Goal: Transaction & Acquisition: Obtain resource

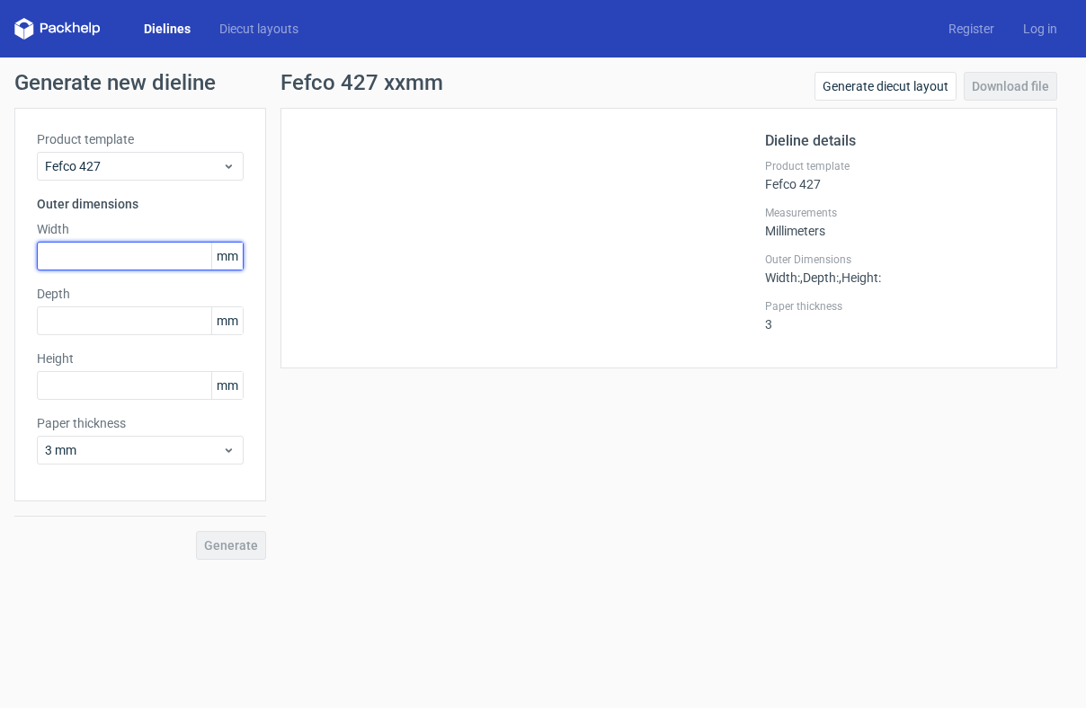
click at [59, 242] on input "text" at bounding box center [140, 256] width 207 height 29
type input "1"
type input "208"
click at [75, 335] on div "Product template Fefco 427 Outer dimensions Width 208 mm Depth mm Height mm Pap…" at bounding box center [140, 305] width 252 height 394
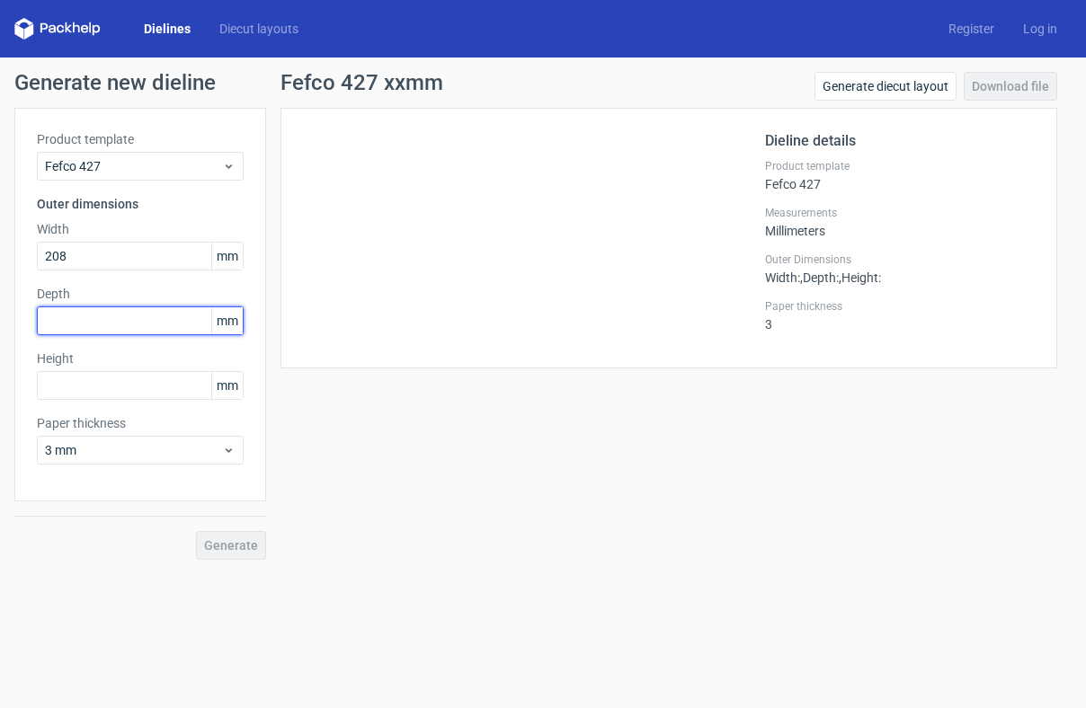
click at [91, 312] on input "text" at bounding box center [140, 320] width 207 height 29
type input "122"
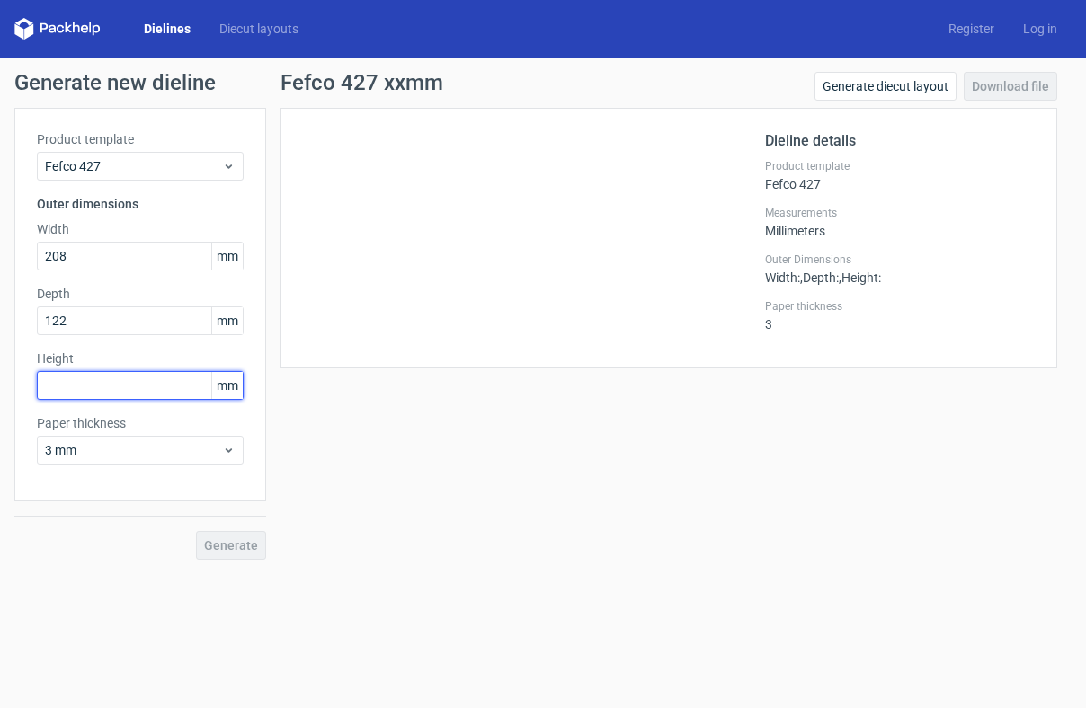
click at [87, 379] on input "text" at bounding box center [140, 385] width 207 height 29
type input "50"
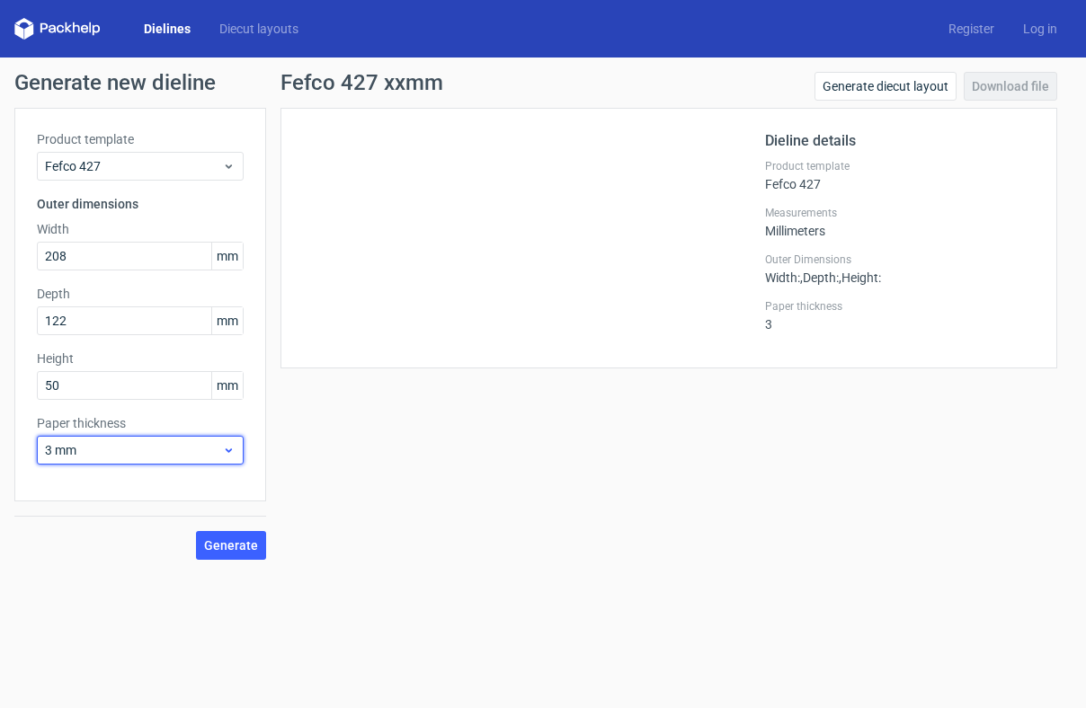
click at [102, 452] on span "3 mm" at bounding box center [133, 450] width 177 height 18
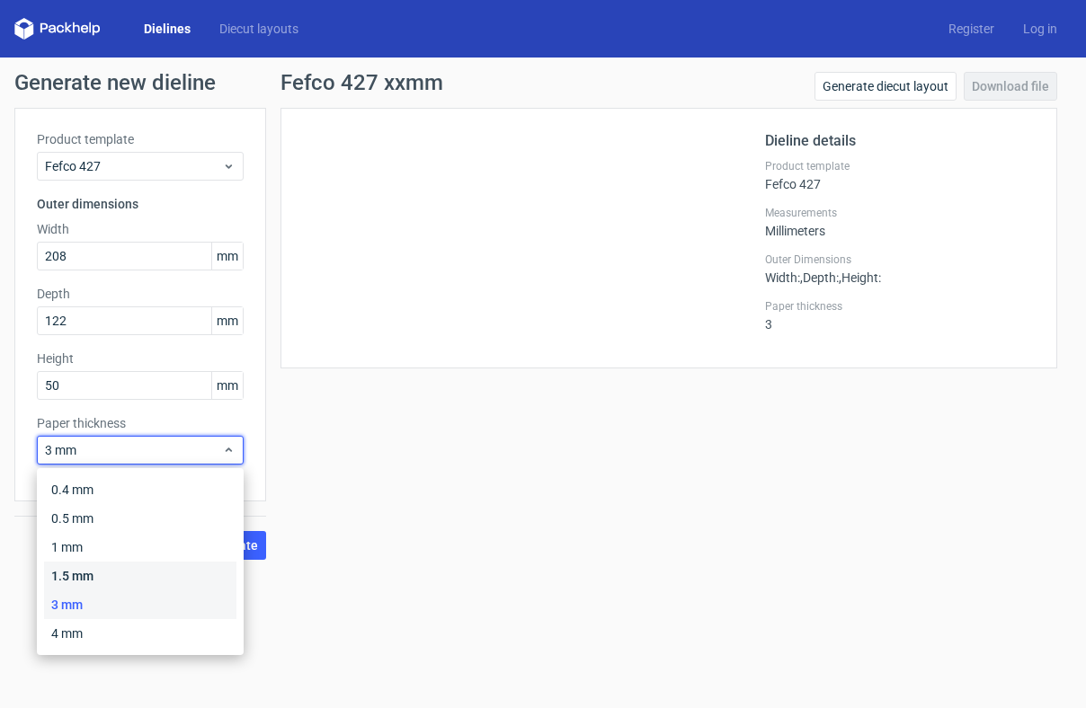
click at [103, 584] on div "1.5 mm" at bounding box center [140, 576] width 192 height 29
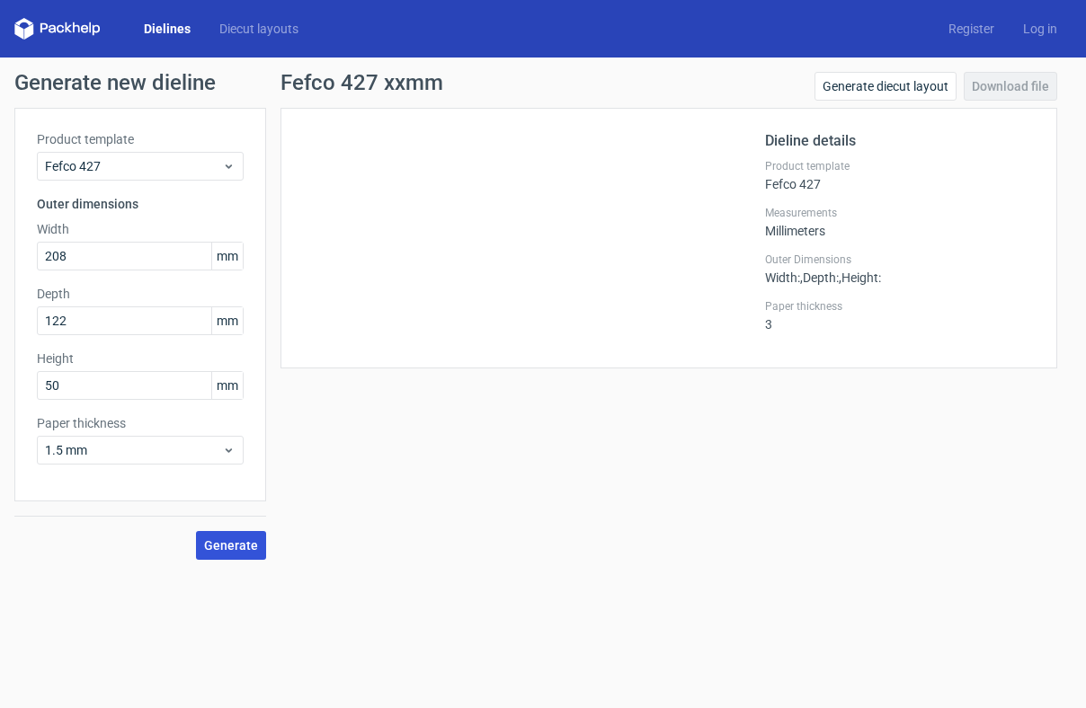
click at [248, 555] on button "Generate" at bounding box center [231, 545] width 70 height 29
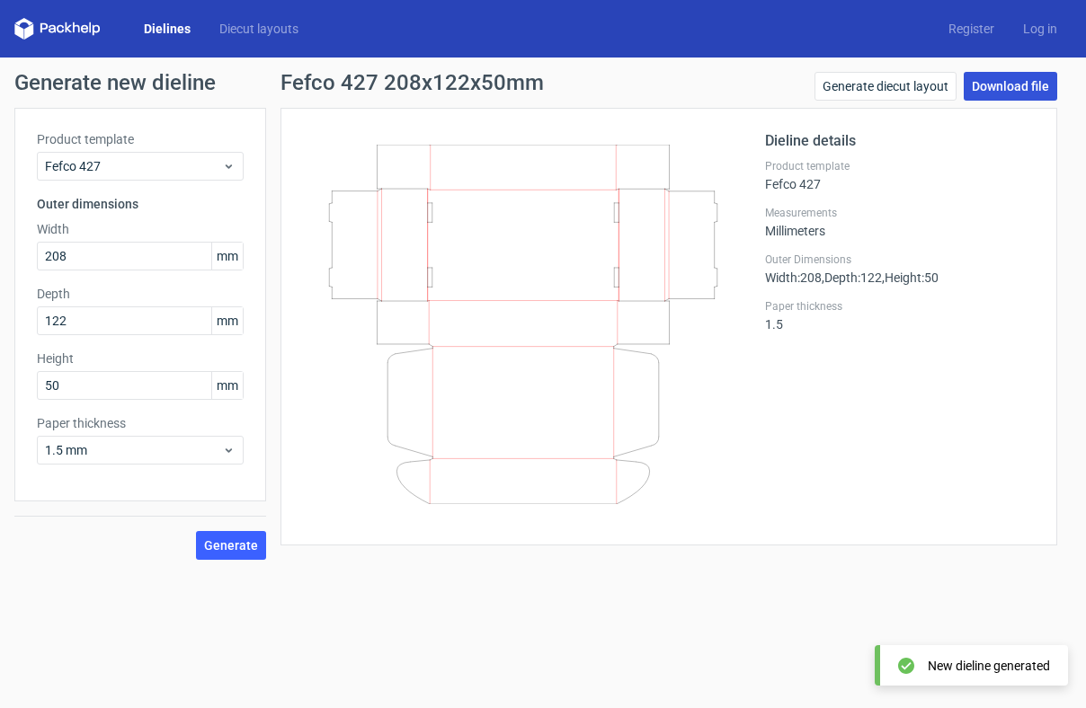
click at [1016, 83] on link "Download file" at bounding box center [1009, 86] width 93 height 29
click at [1017, 81] on link "Download file" at bounding box center [1009, 86] width 93 height 29
click at [238, 546] on span "Generate" at bounding box center [231, 545] width 54 height 13
click at [1019, 92] on link "Download file" at bounding box center [1009, 86] width 93 height 29
click at [1018, 76] on link "Download file" at bounding box center [1009, 86] width 93 height 29
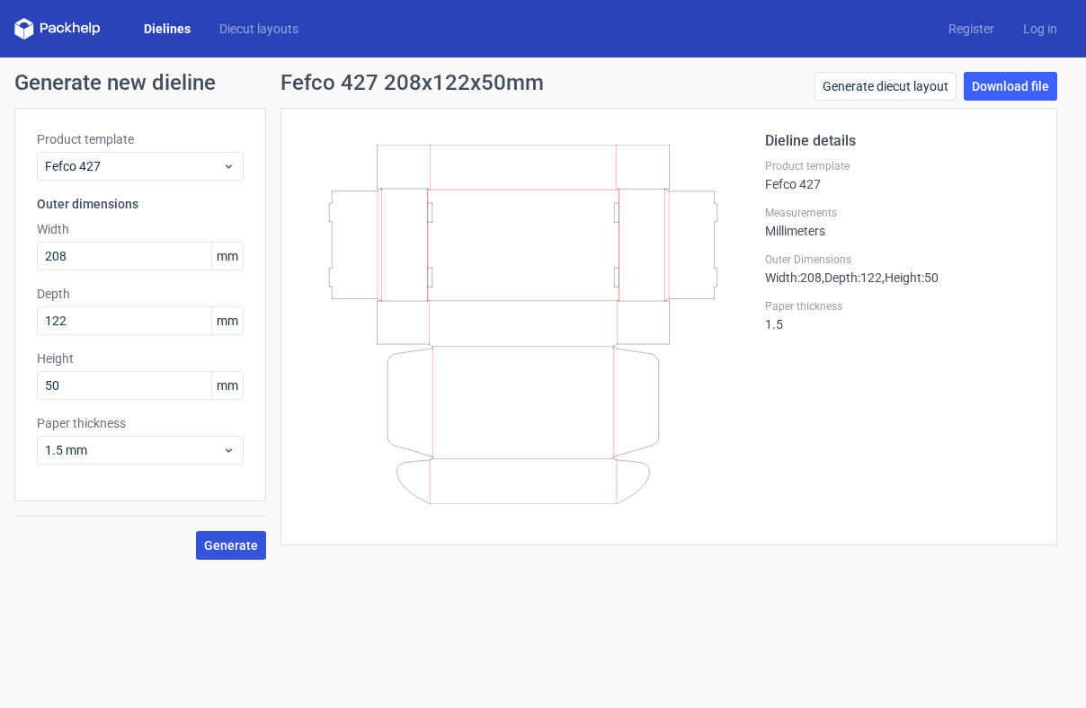
click at [219, 546] on span "Generate" at bounding box center [231, 545] width 54 height 13
click at [915, 84] on link "Generate diecut layout" at bounding box center [885, 86] width 142 height 29
click at [1017, 75] on link "Download file" at bounding box center [1009, 86] width 93 height 29
